Goal: Check status: Check status

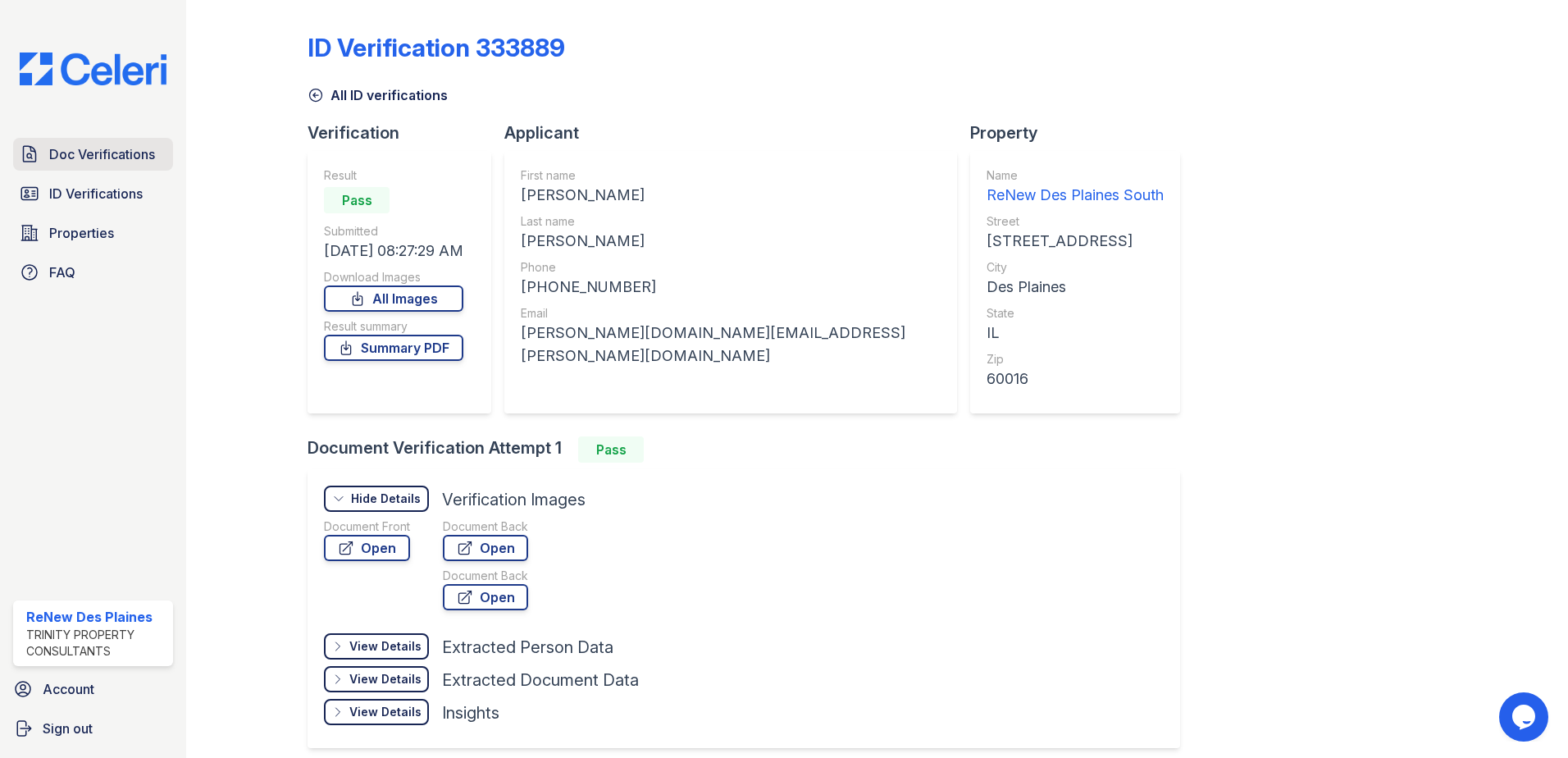
click at [101, 155] on span "Doc Verifications" at bounding box center [101, 154] width 106 height 20
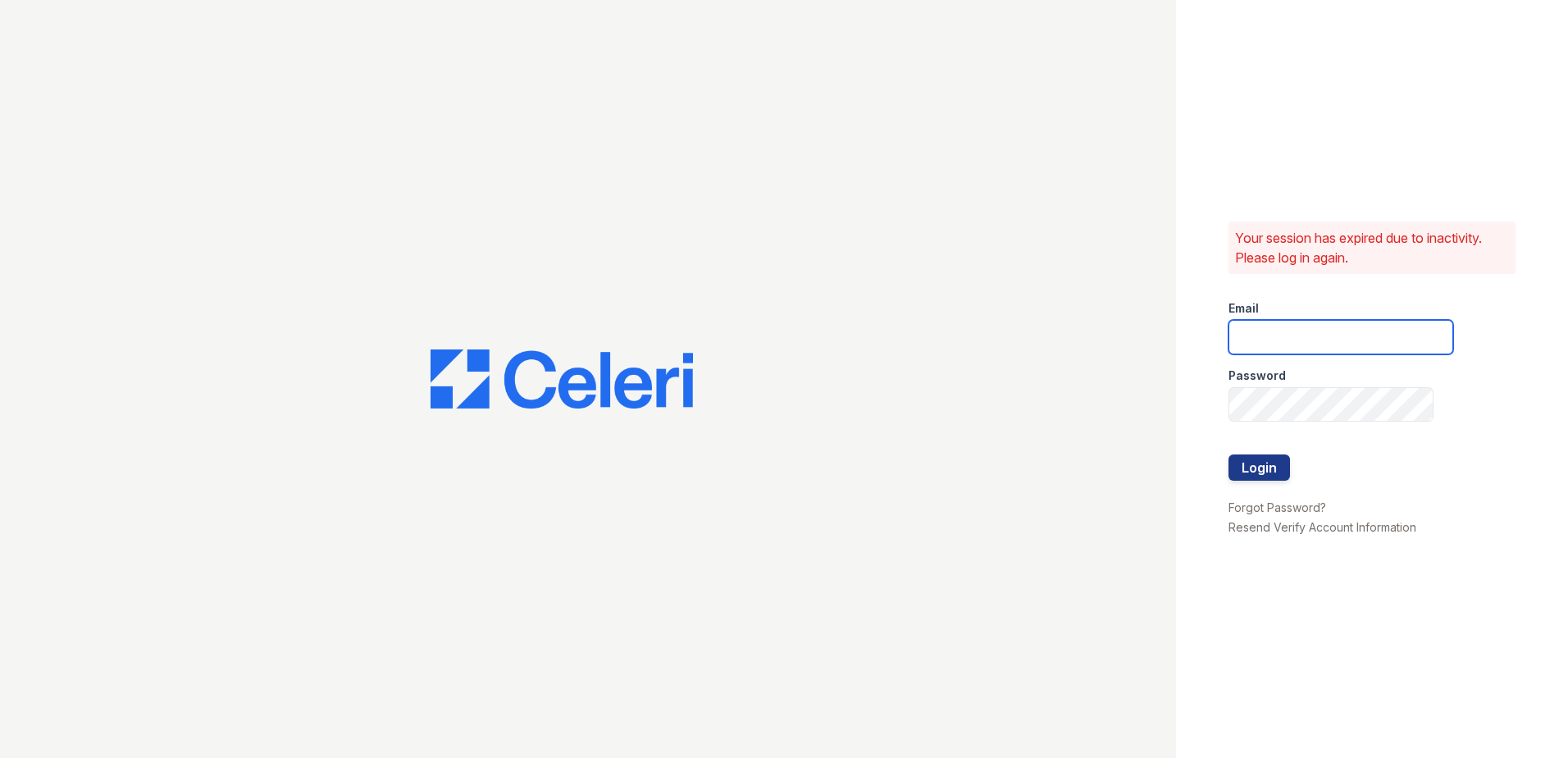
type input "renewdesplaines@trinity-pm.com"
click at [1250, 466] on button "Login" at bounding box center [1259, 468] width 61 height 26
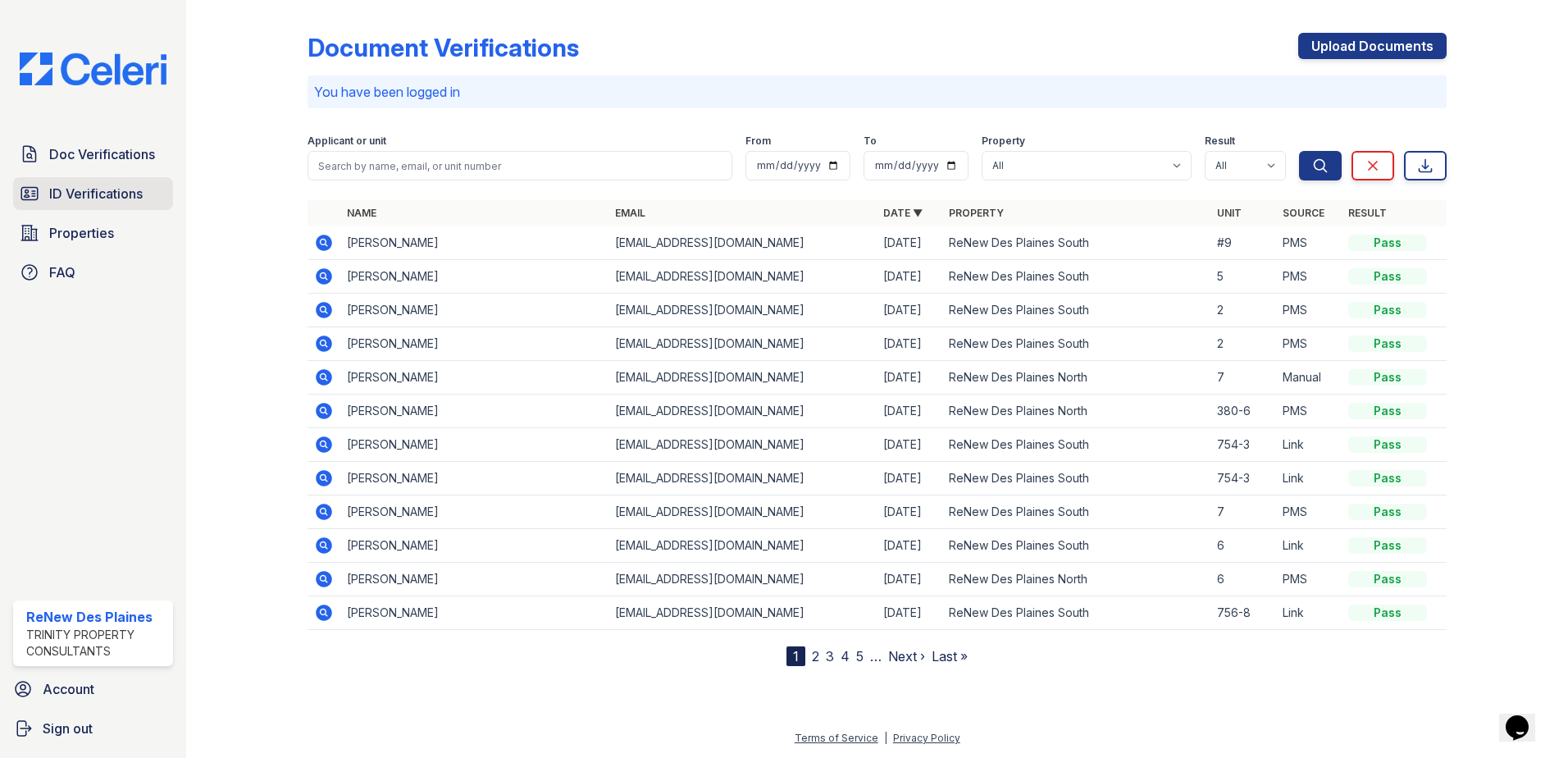
click at [101, 191] on span "ID Verifications" at bounding box center [95, 193] width 94 height 20
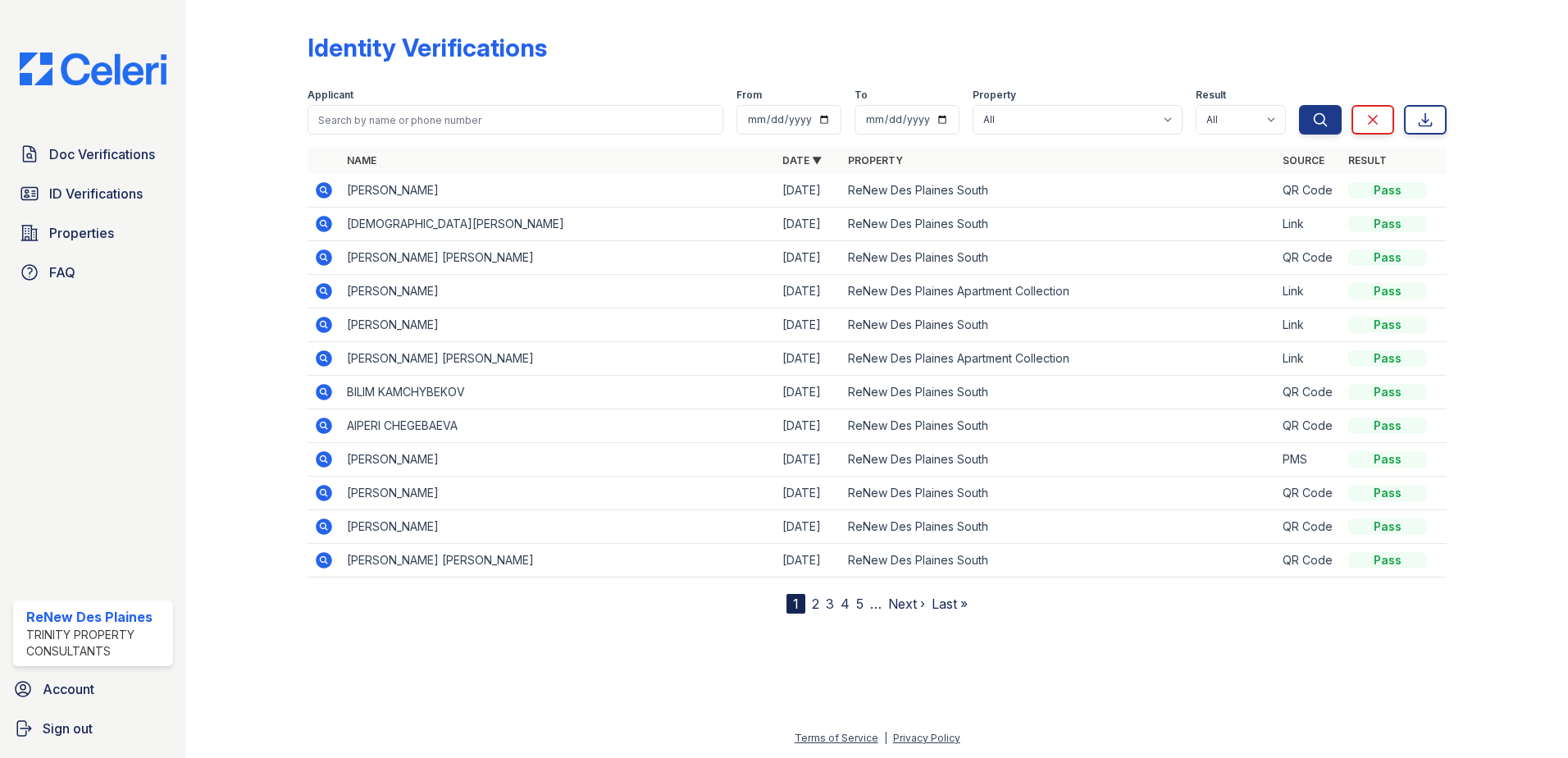
click at [815, 602] on link "2" at bounding box center [816, 603] width 7 height 17
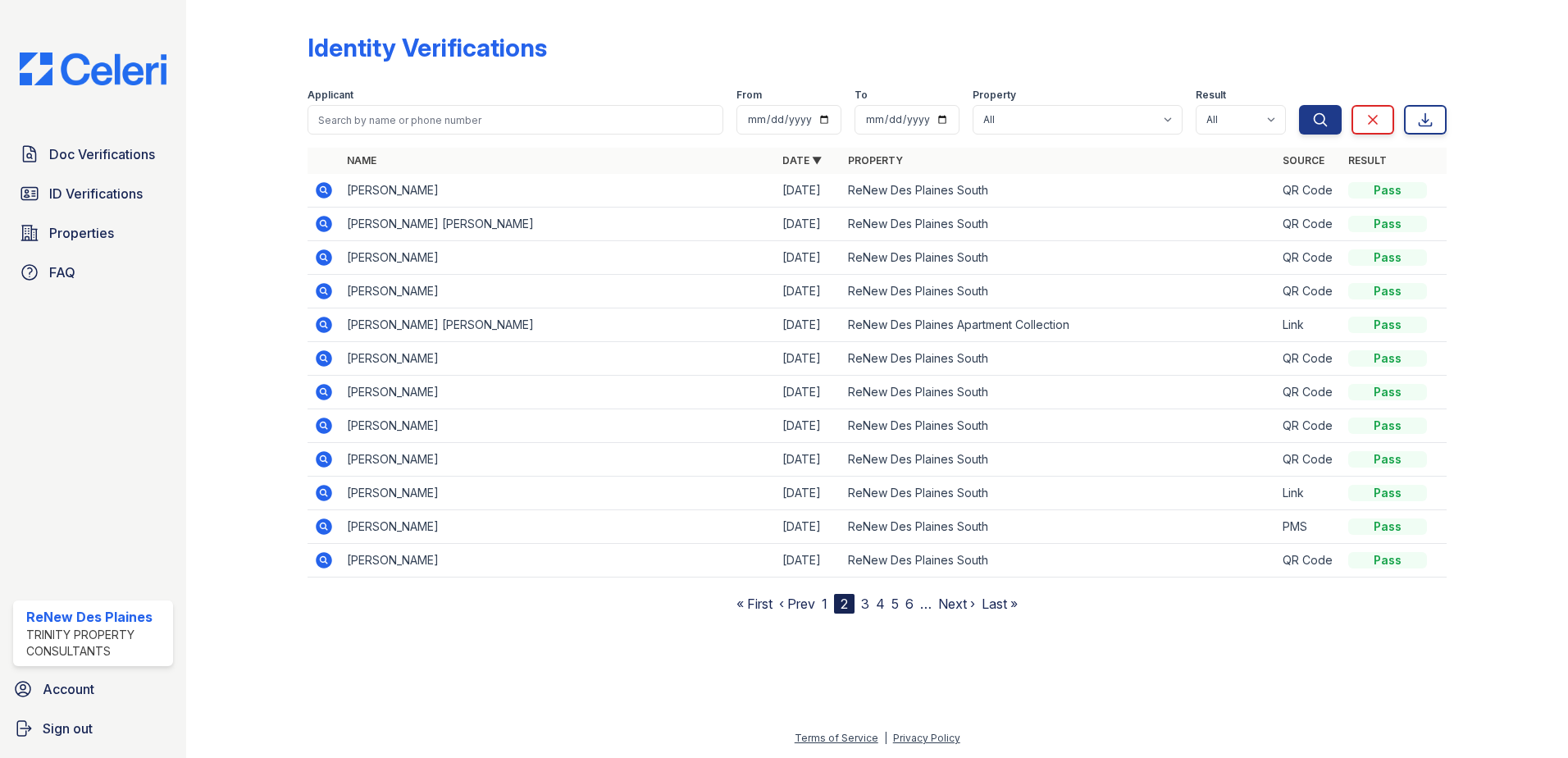
click at [863, 605] on link "3" at bounding box center [865, 603] width 8 height 17
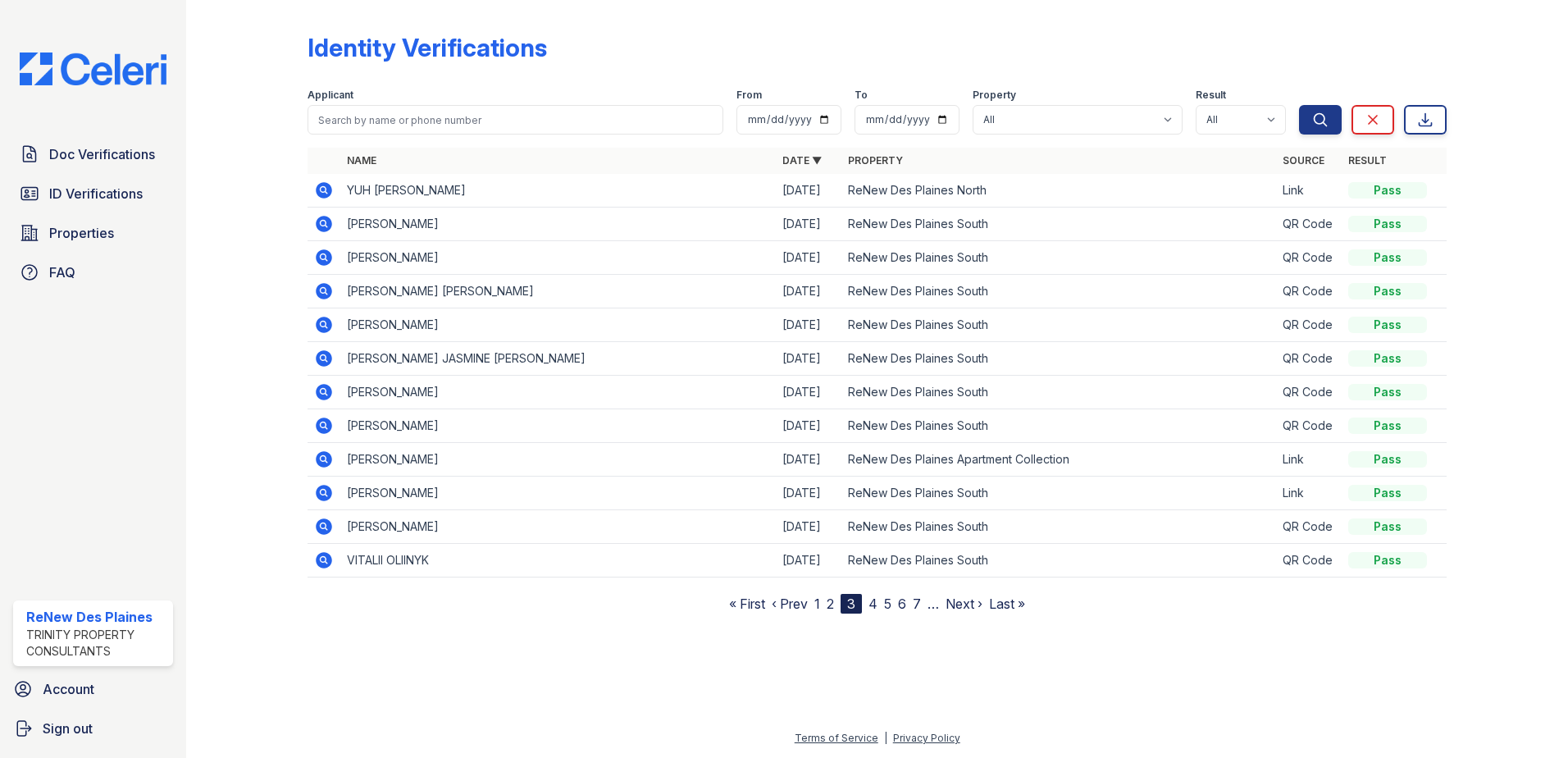
click at [873, 602] on link "4" at bounding box center [873, 603] width 9 height 17
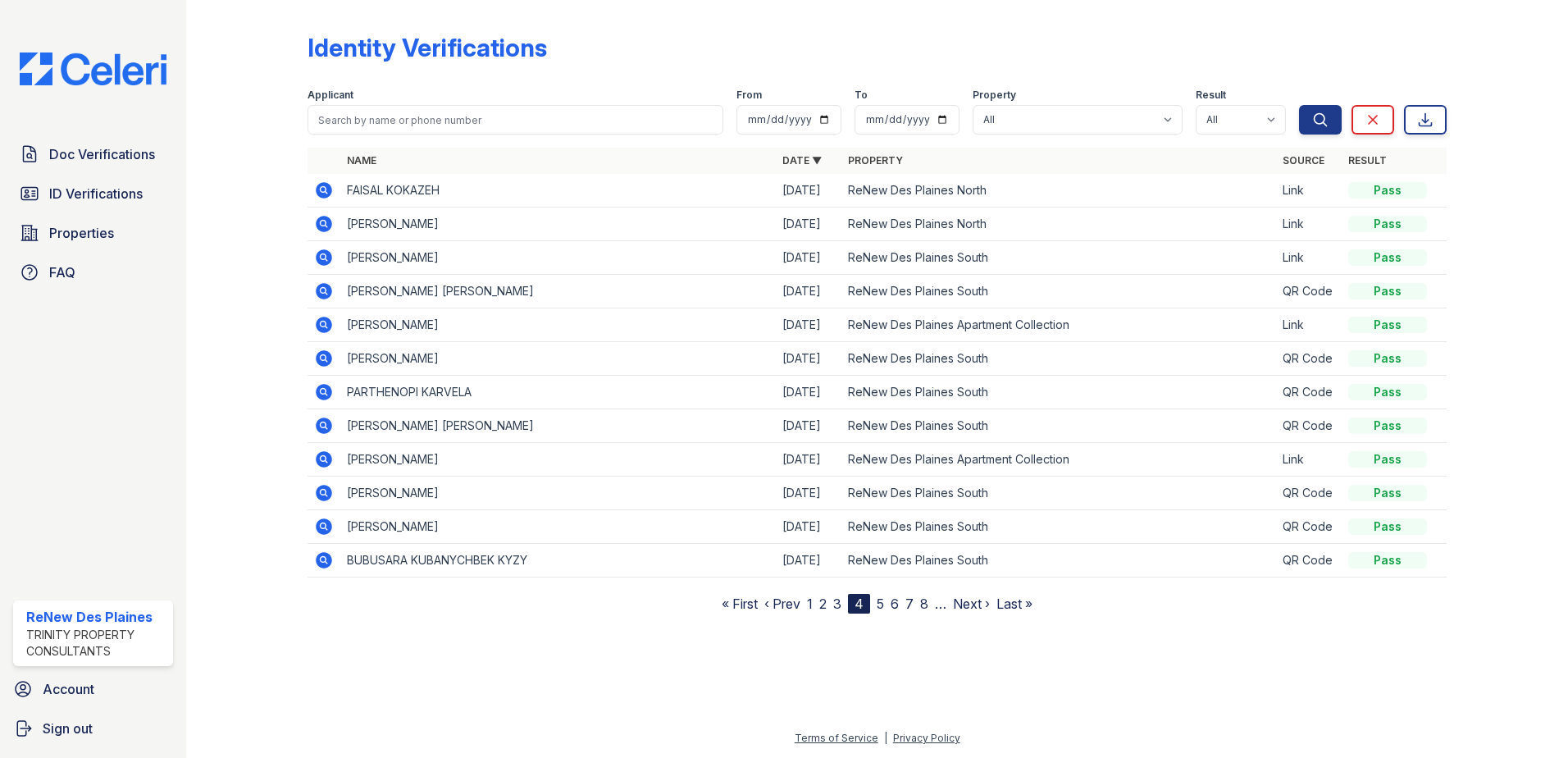
click at [317, 228] on icon at bounding box center [324, 224] width 17 height 17
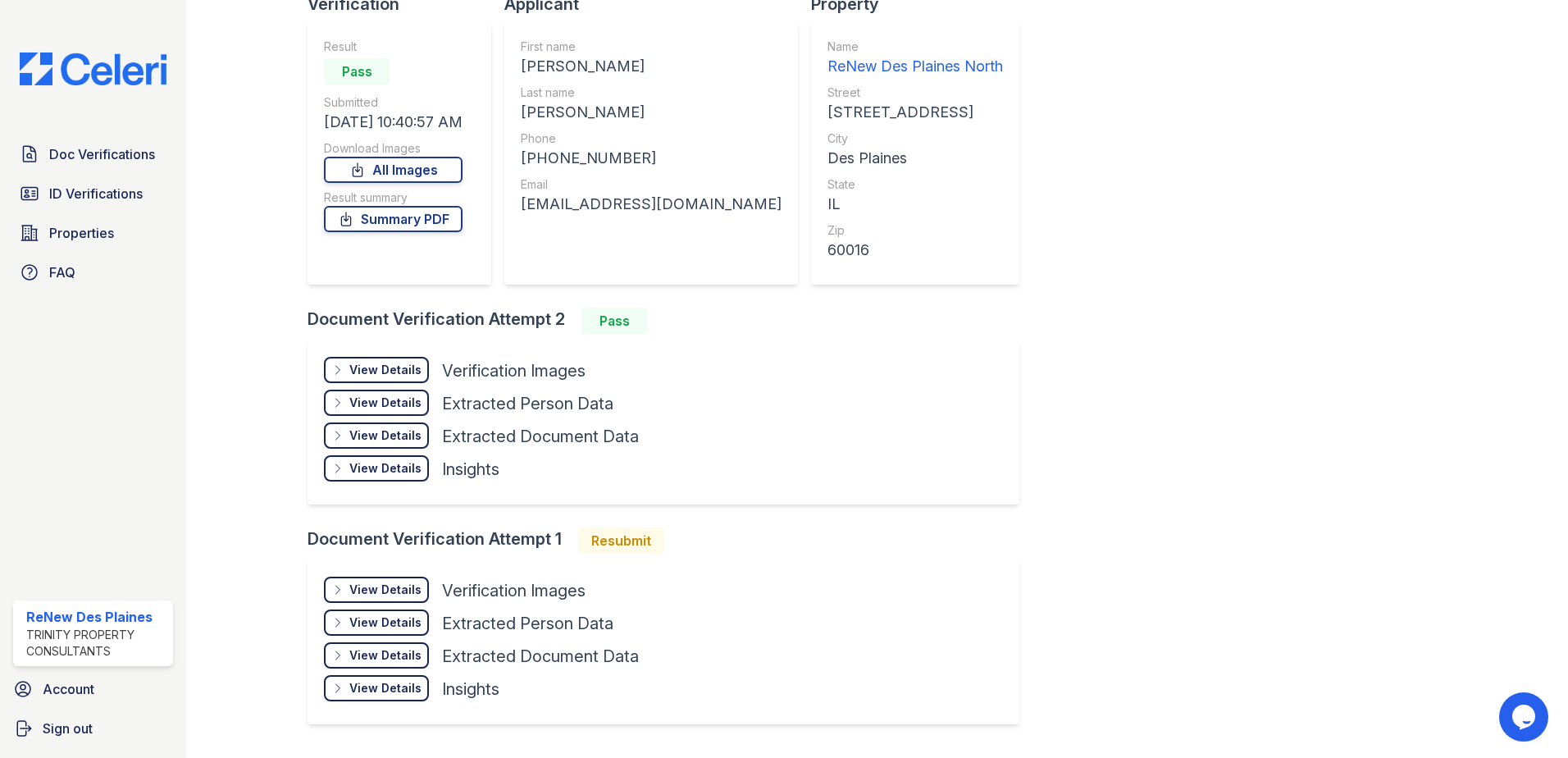
scroll to position [92, 0]
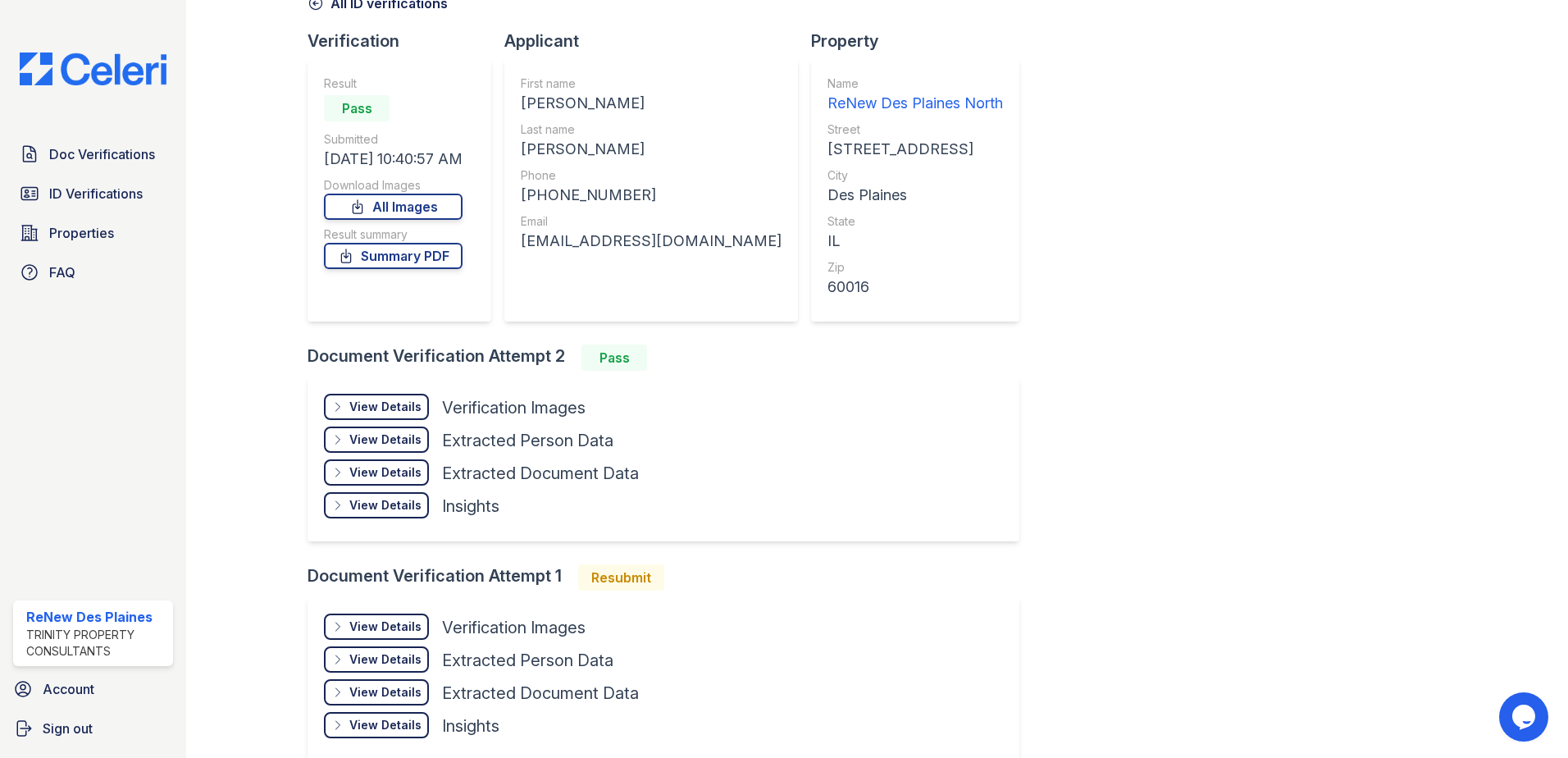
click at [408, 403] on div "View Details" at bounding box center [386, 407] width 73 height 17
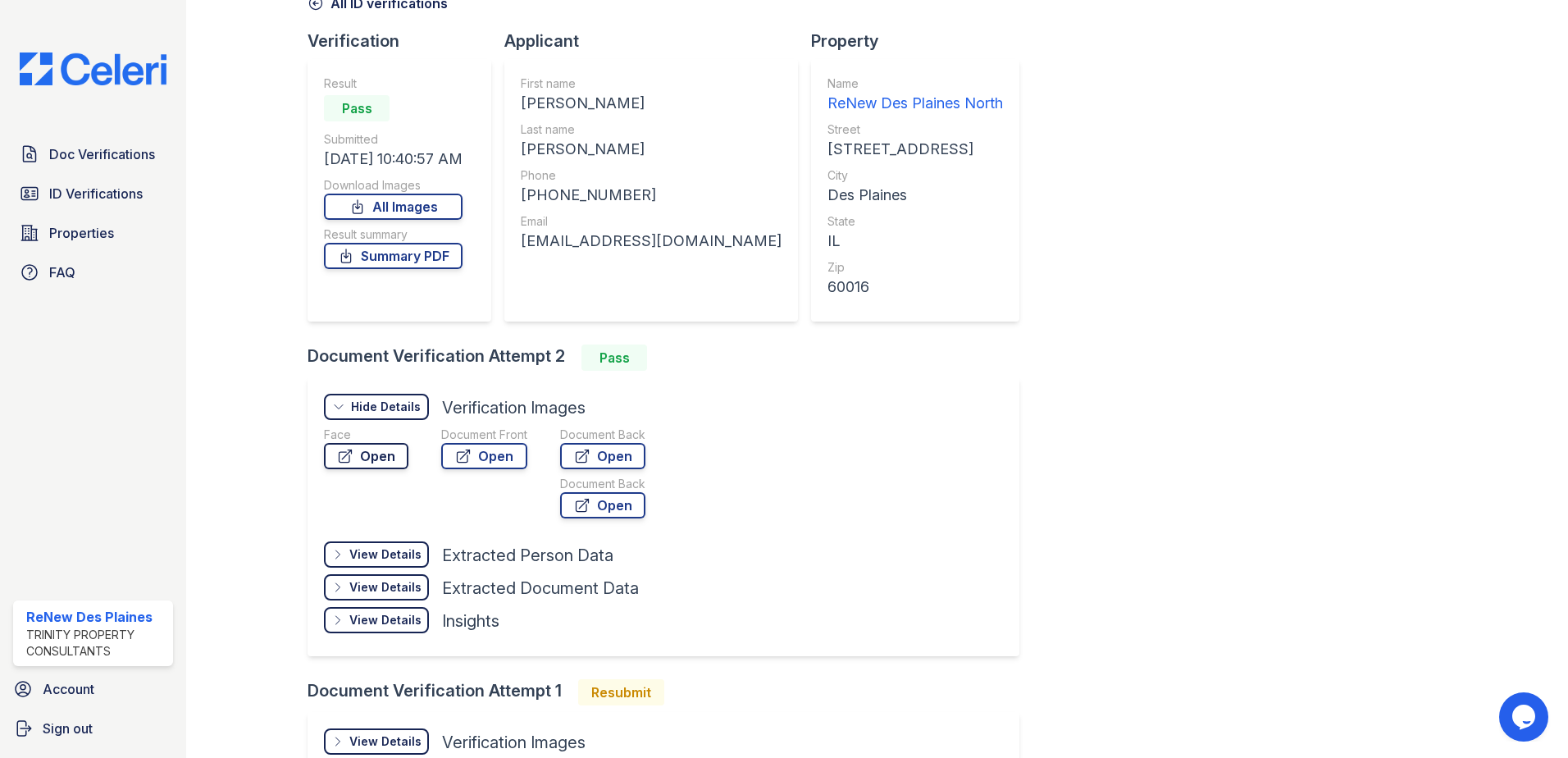
click at [359, 451] on link "Open" at bounding box center [366, 456] width 85 height 26
click at [506, 459] on link "Open" at bounding box center [484, 456] width 86 height 26
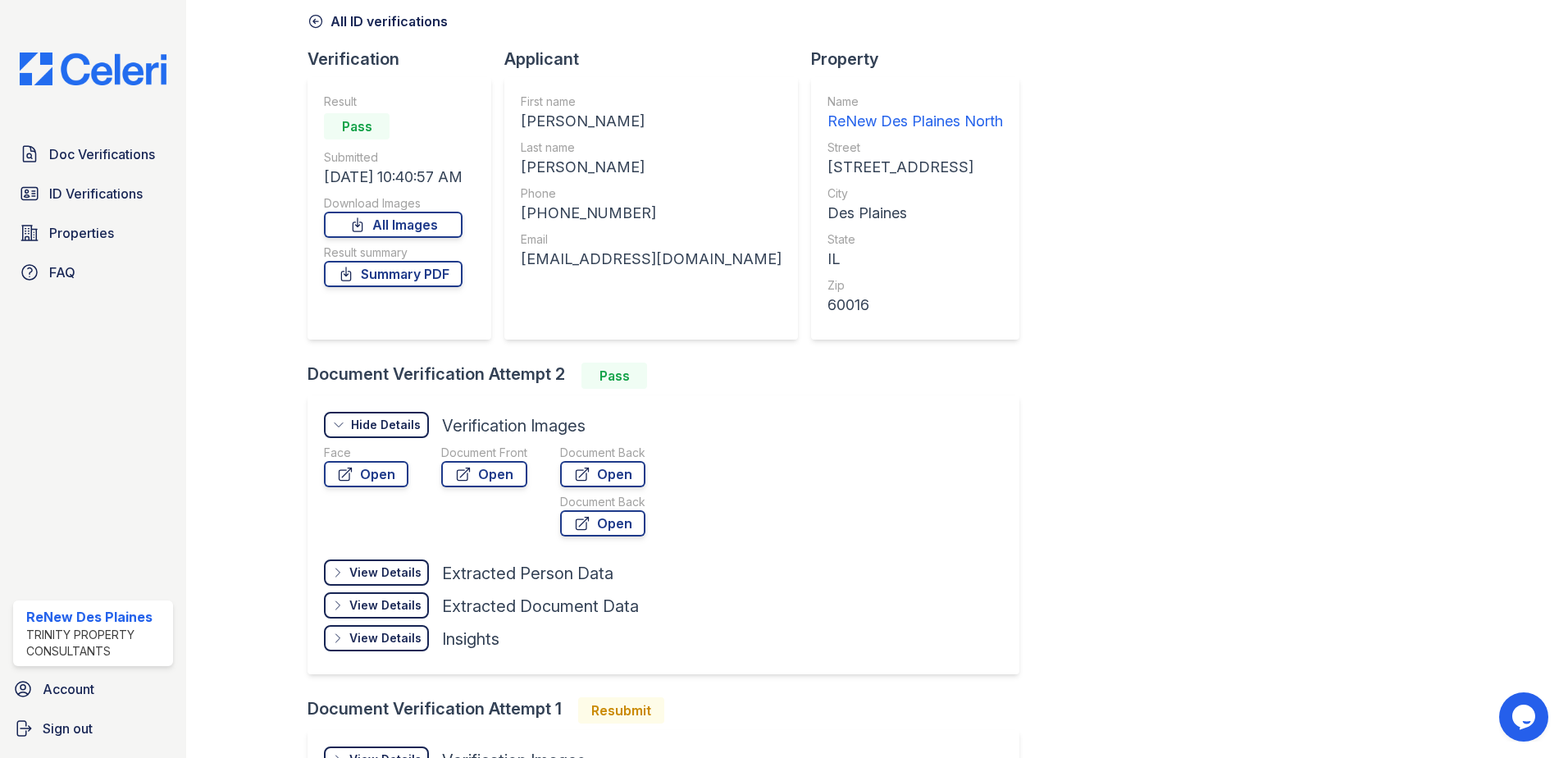
scroll to position [0, 0]
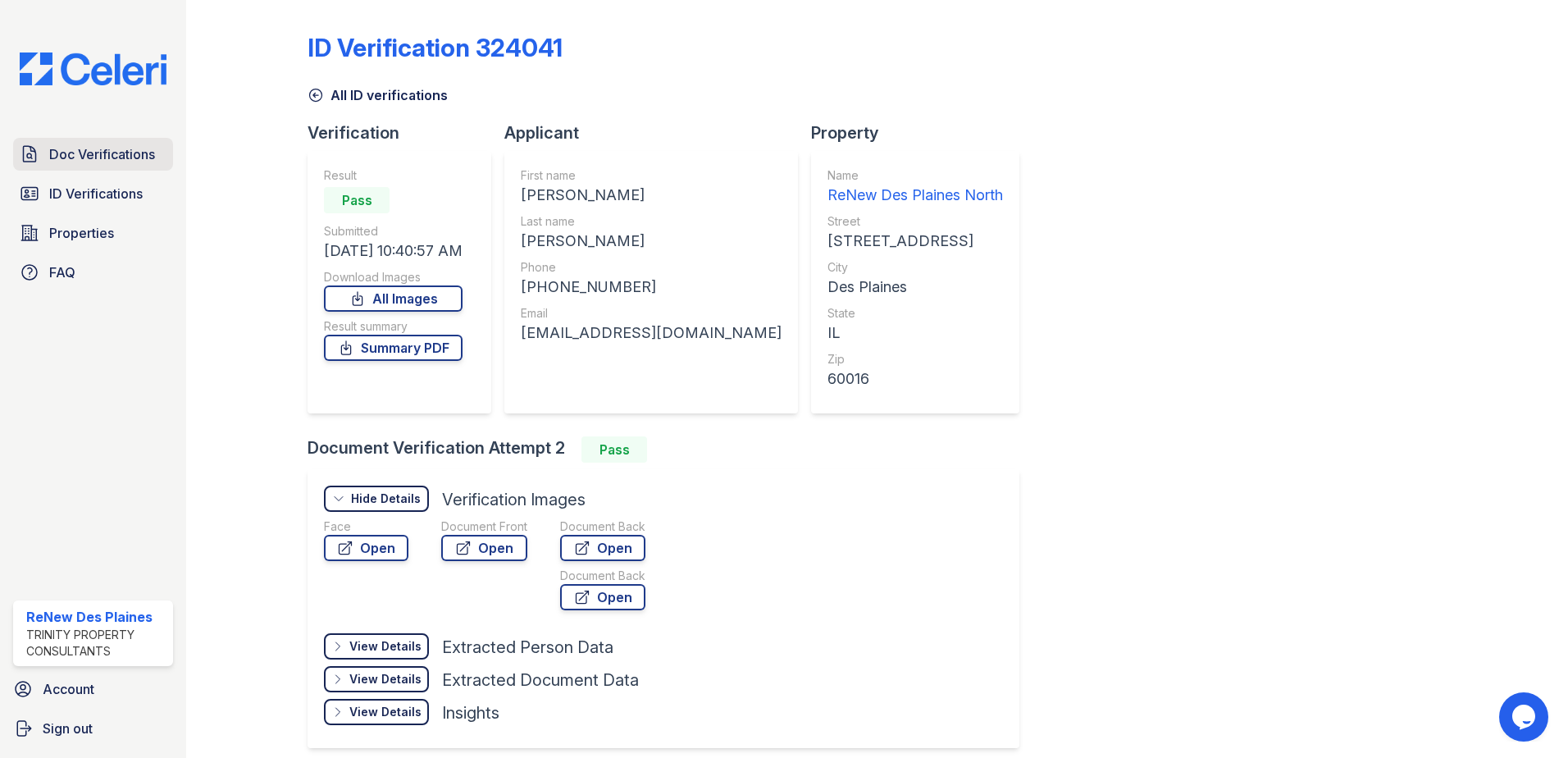
click at [139, 146] on span "Doc Verifications" at bounding box center [101, 154] width 106 height 20
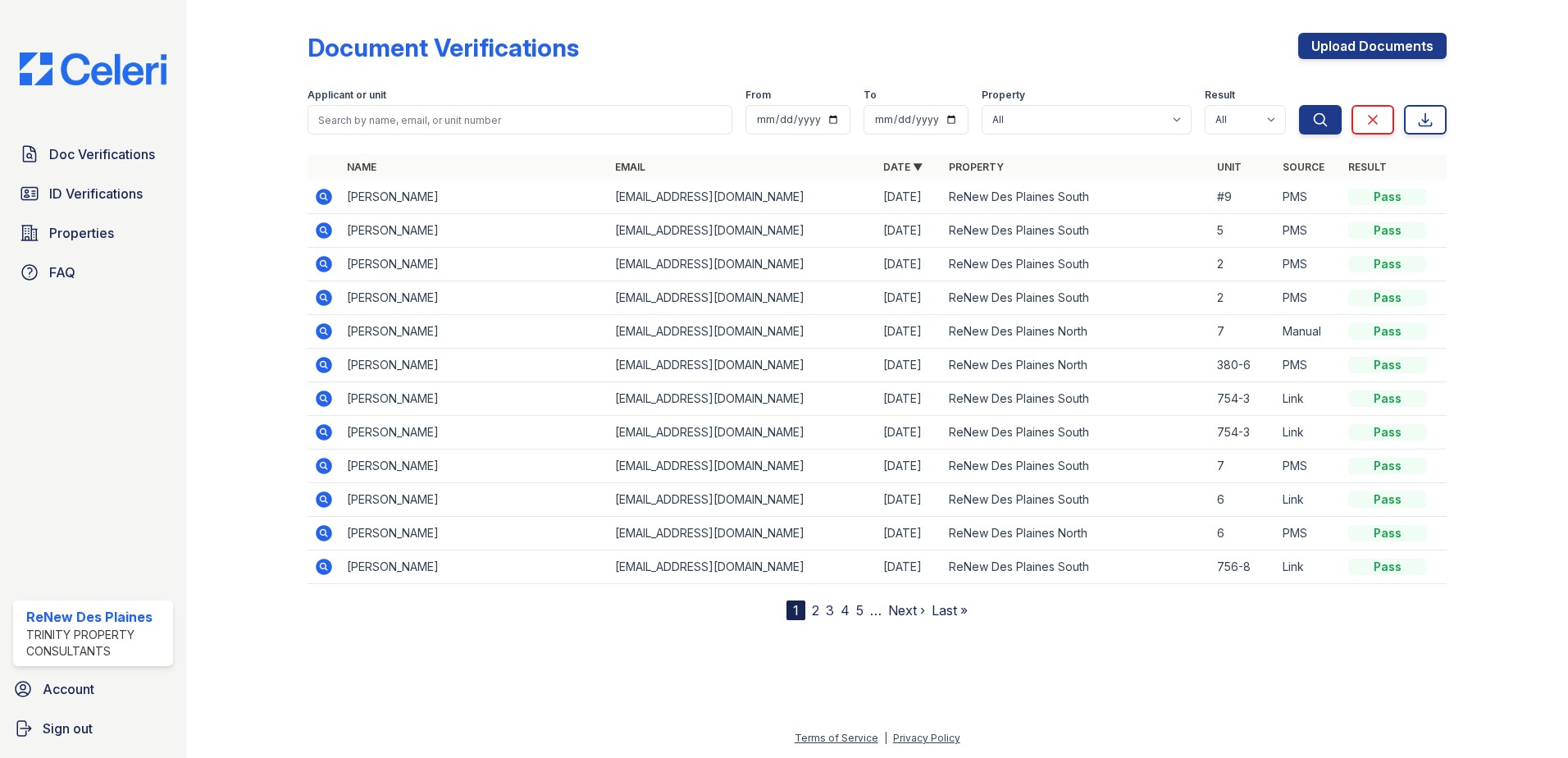
click at [331, 201] on icon at bounding box center [324, 197] width 20 height 20
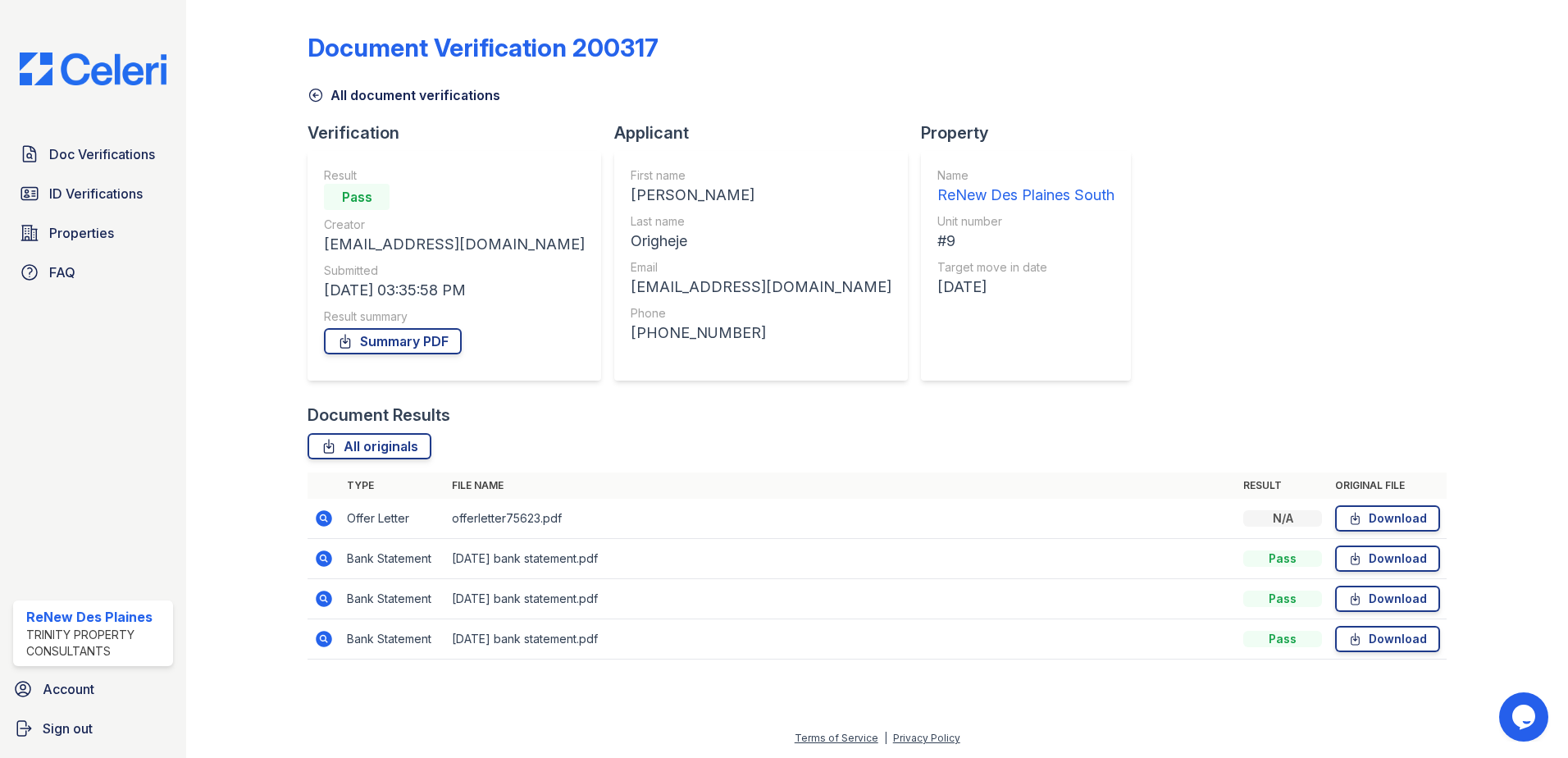
click at [324, 520] on icon at bounding box center [324, 518] width 20 height 20
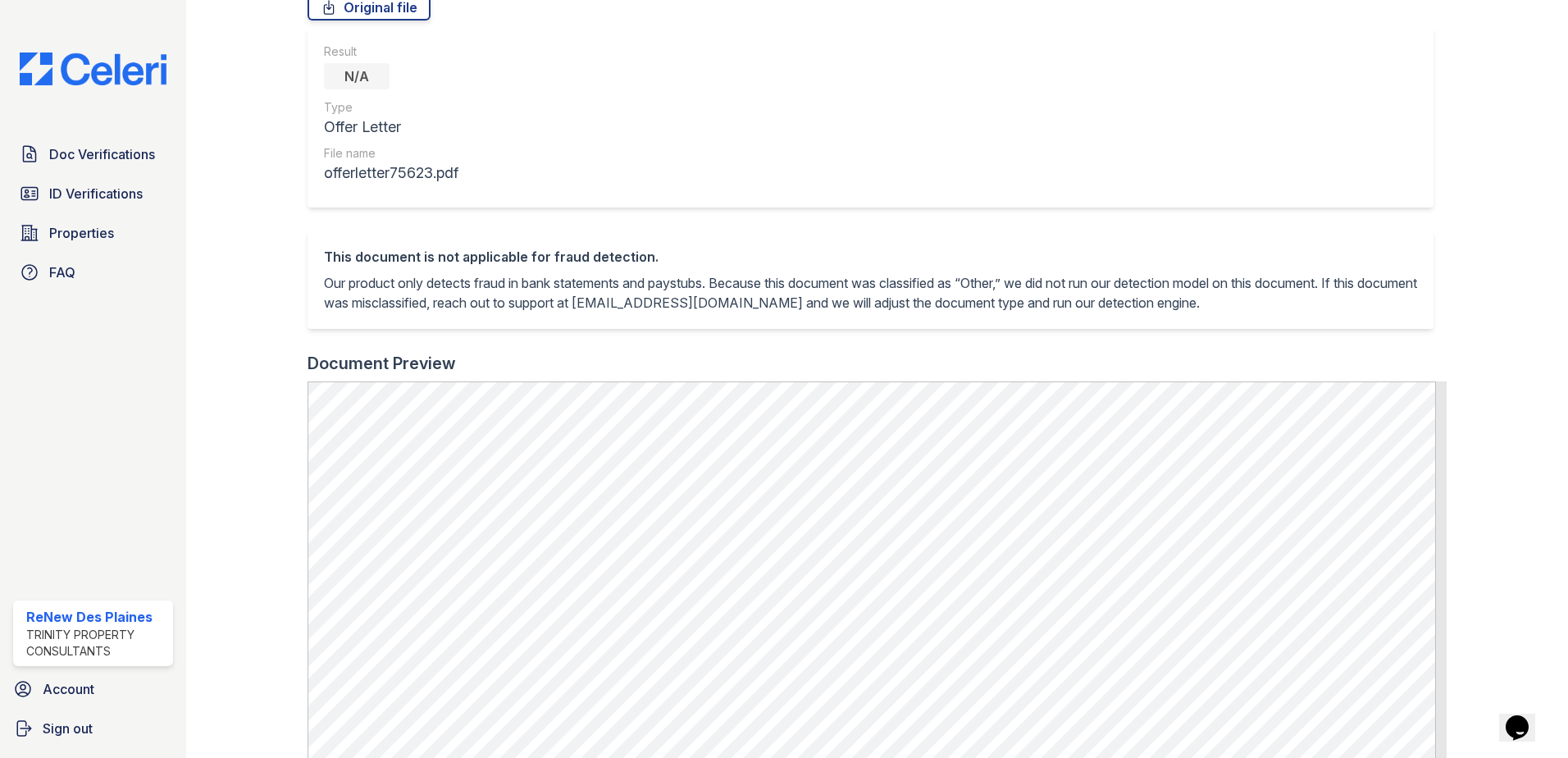
scroll to position [246, 0]
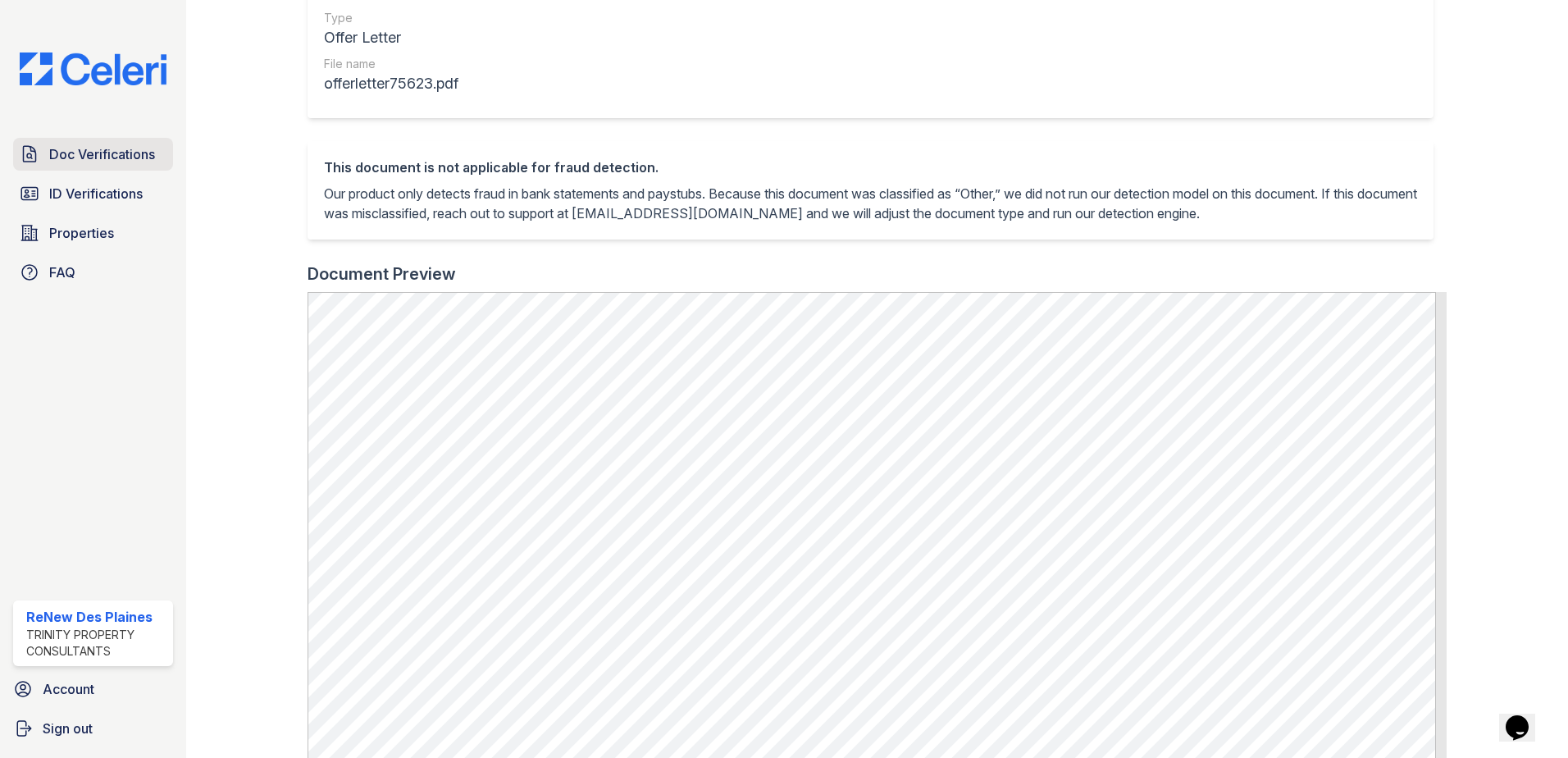
click at [110, 151] on span "Doc Verifications" at bounding box center [101, 154] width 106 height 20
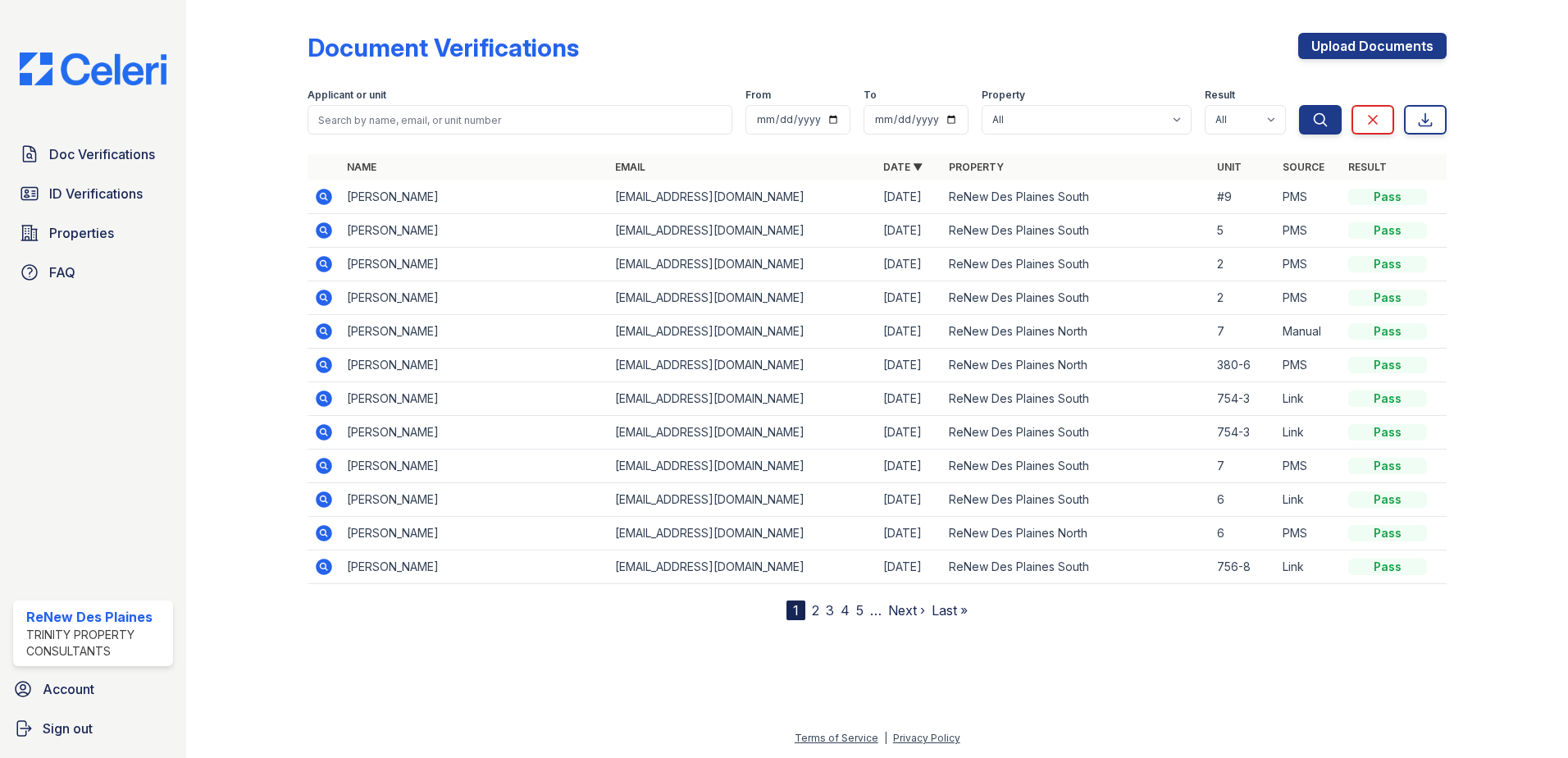
click at [324, 227] on icon at bounding box center [324, 230] width 20 height 20
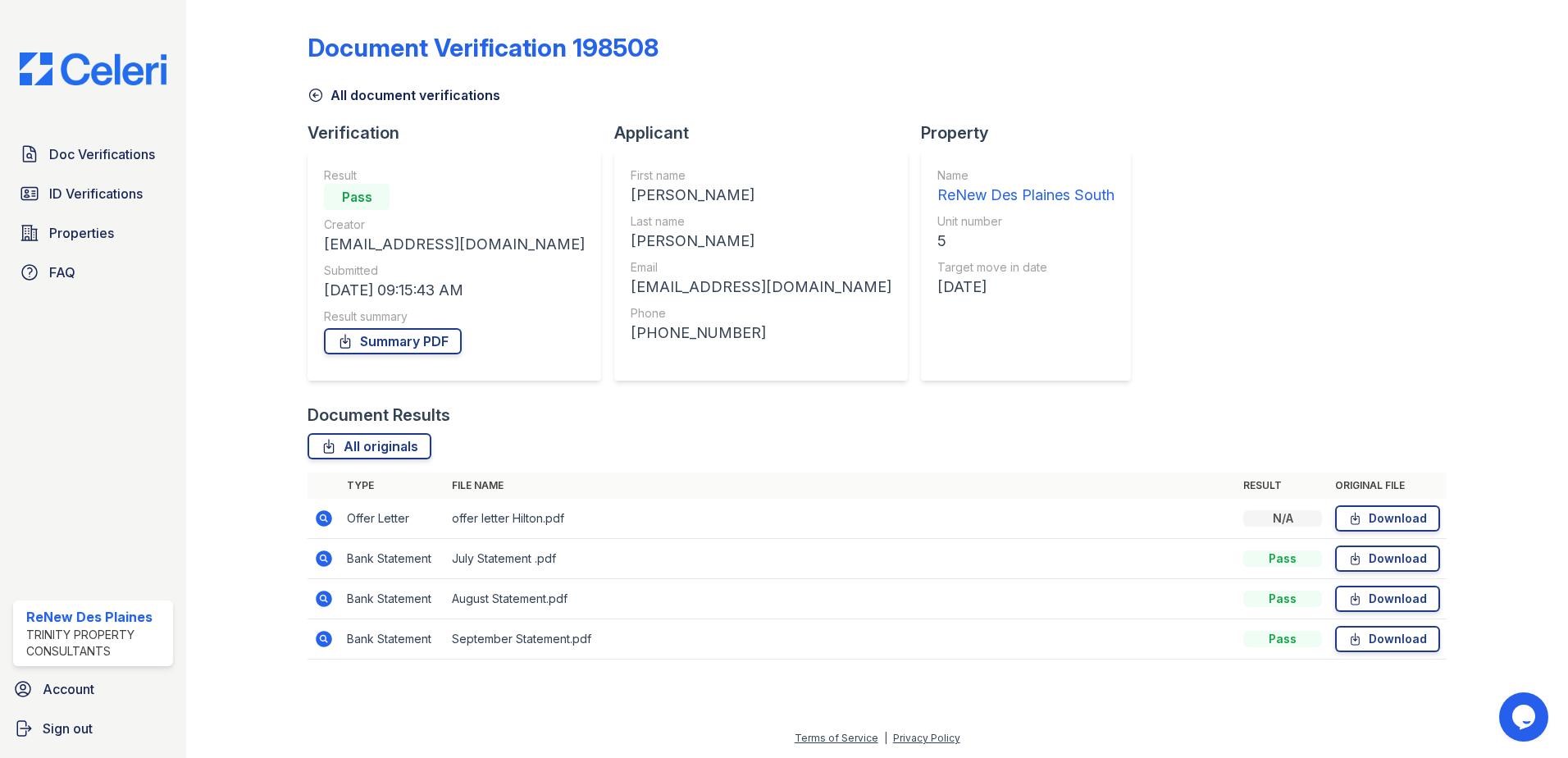
click at [329, 516] on icon at bounding box center [324, 518] width 17 height 17
